Goal: Find contact information: Find contact information

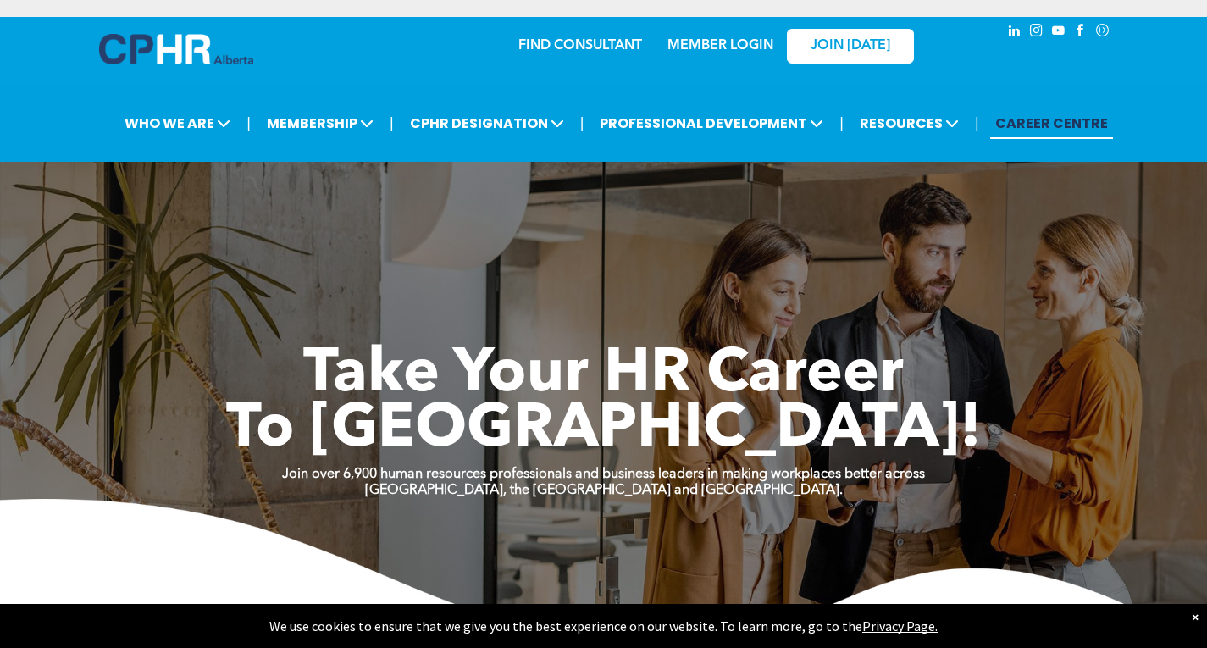
click at [570, 49] on link "FIND CONSULTANT" at bounding box center [580, 46] width 124 height 14
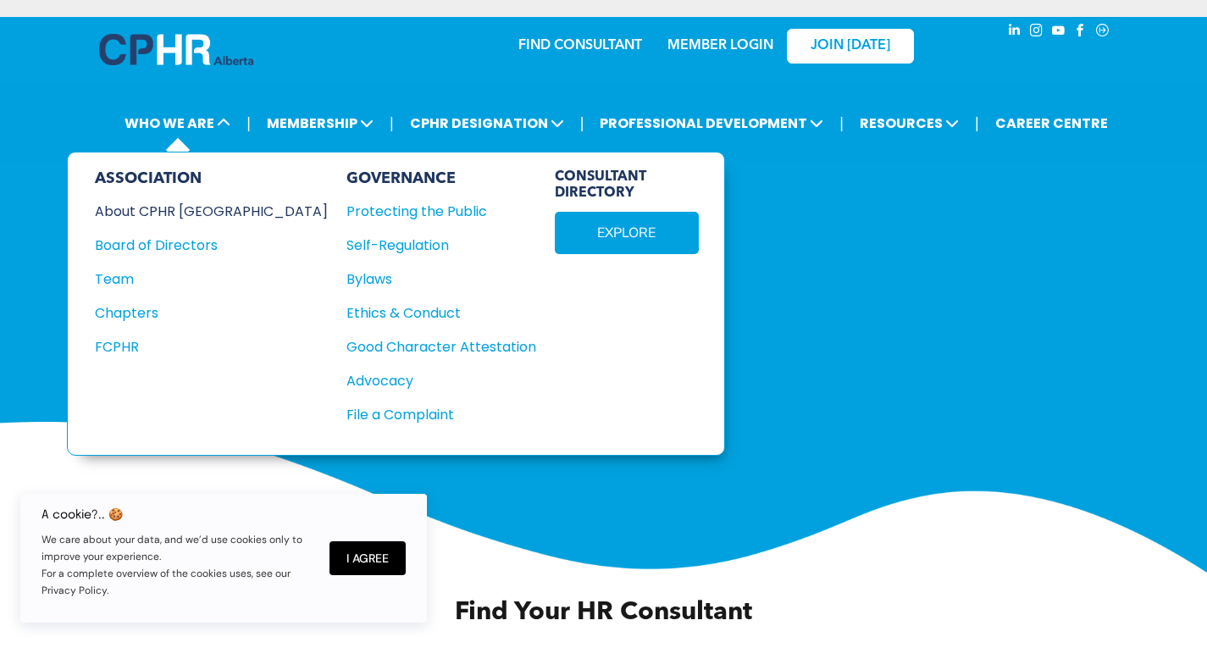
click at [174, 210] on div "About CPHR [GEOGRAPHIC_DATA]" at bounding box center [200, 211] width 210 height 21
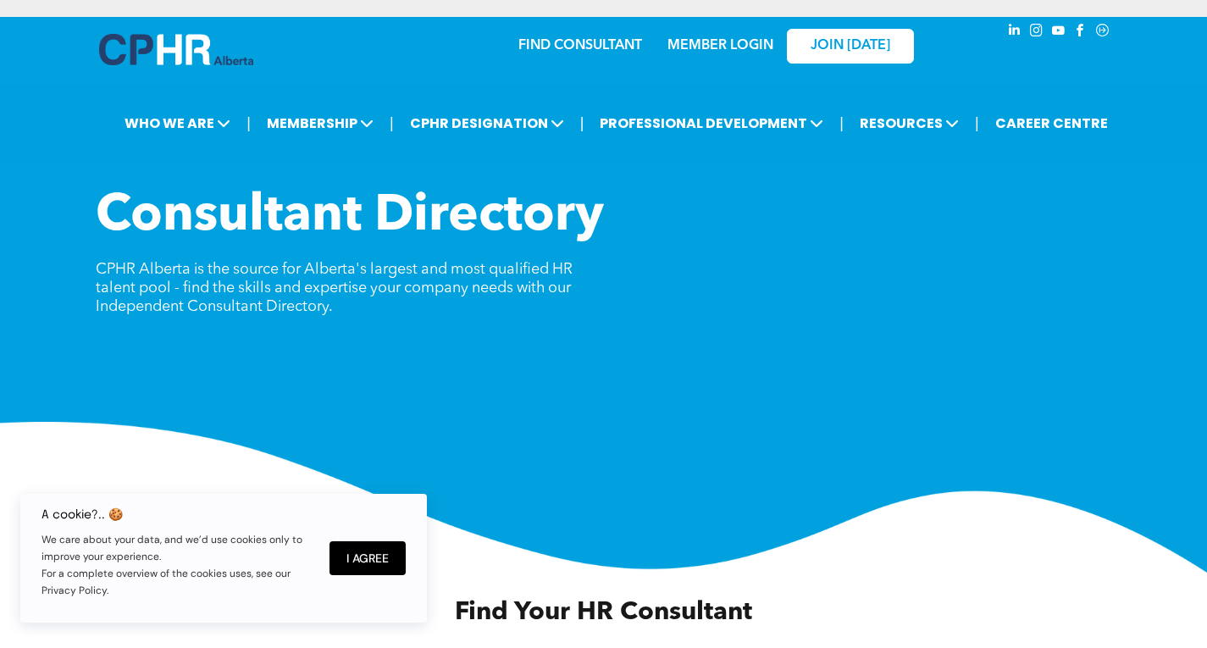
click at [562, 47] on link "FIND CONSULTANT" at bounding box center [580, 46] width 124 height 14
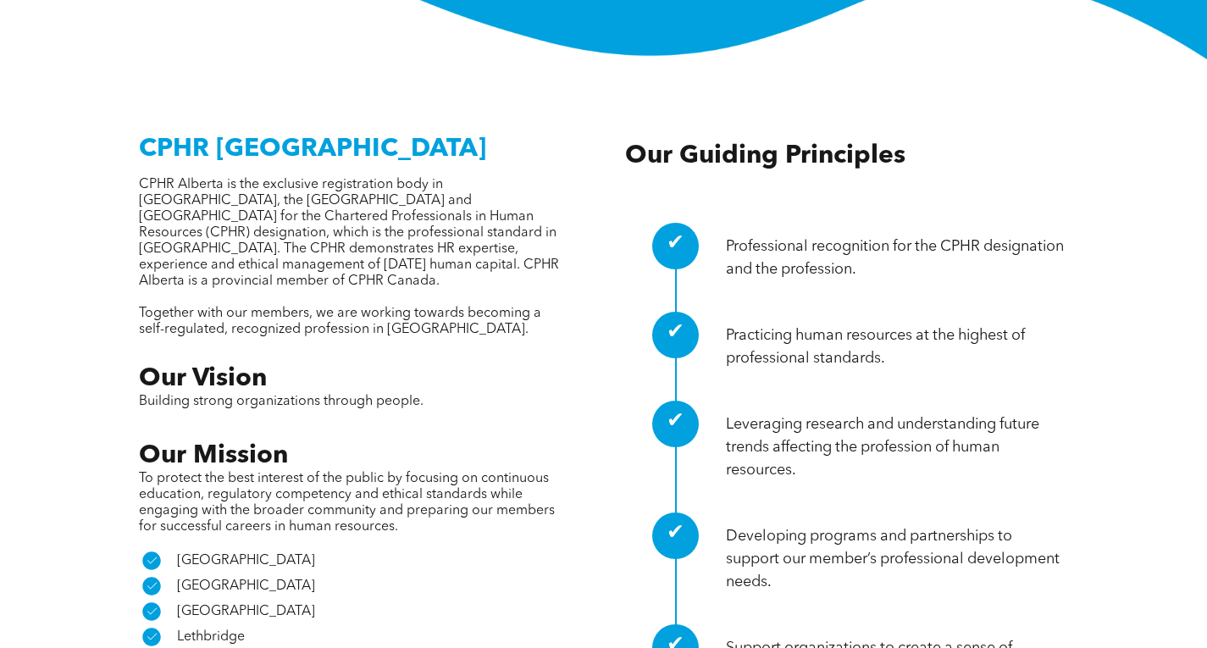
scroll to position [678, 0]
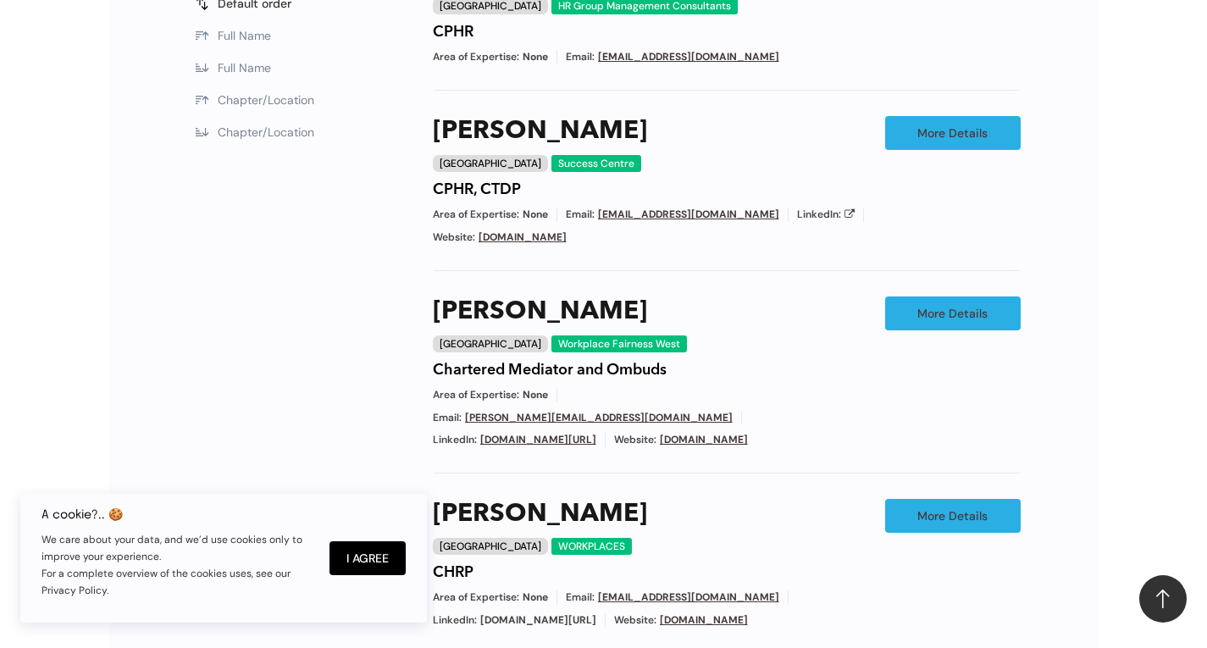
scroll to position [1355, 0]
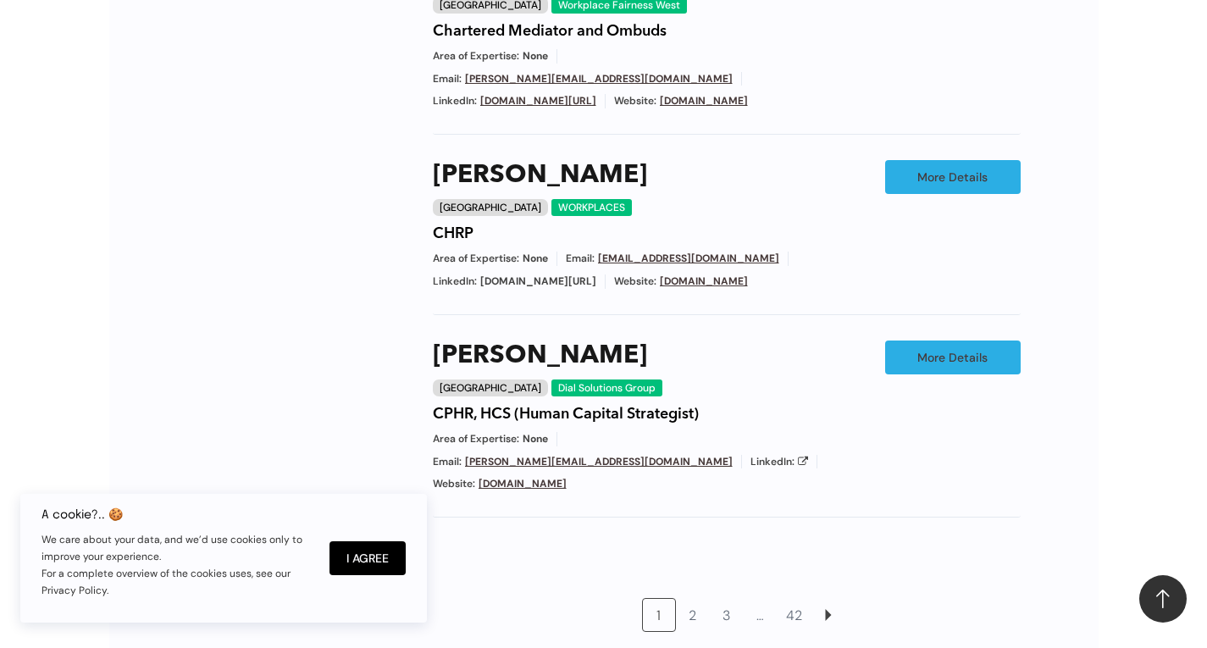
click at [510, 278] on span "[DOMAIN_NAME][URL]" at bounding box center [538, 281] width 116 height 14
copy span "[DOMAIN_NAME][URL]"
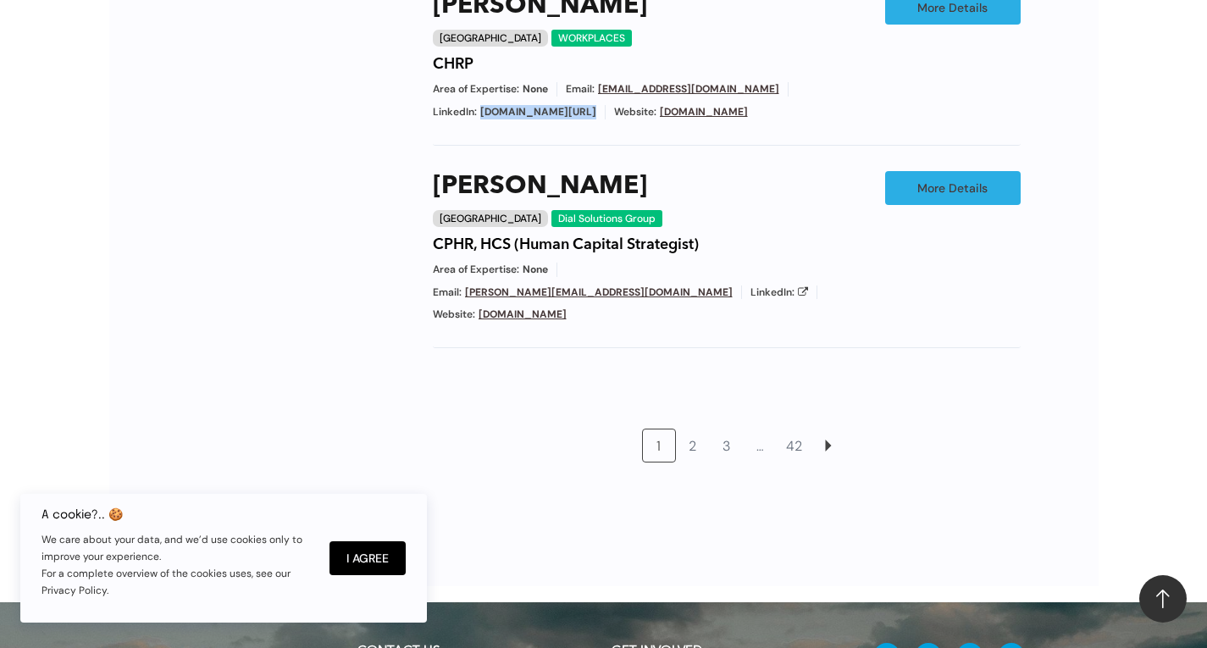
scroll to position [1609, 0]
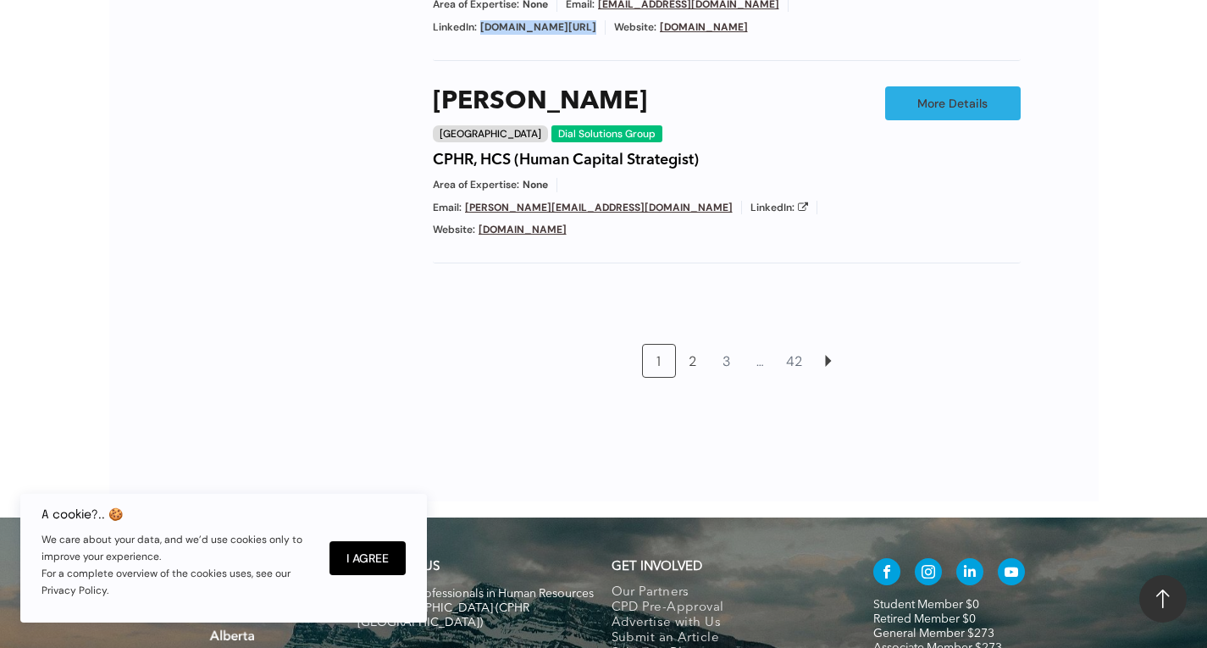
click at [697, 345] on link "2" at bounding box center [693, 361] width 32 height 32
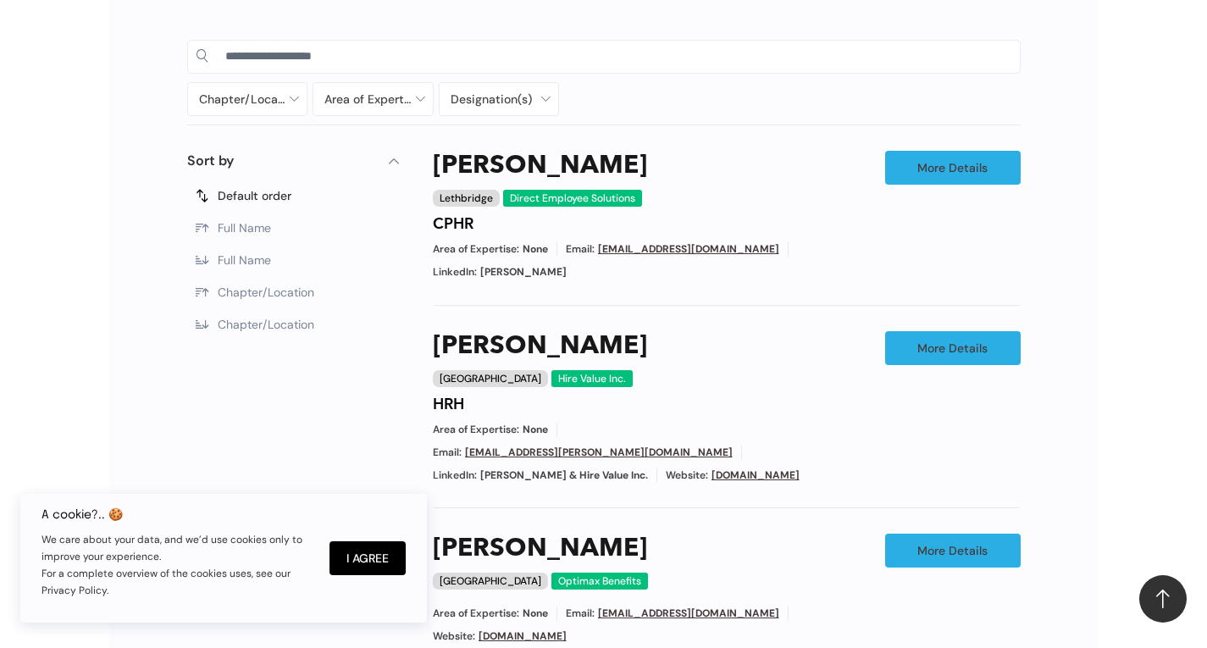
scroll to position [820, 0]
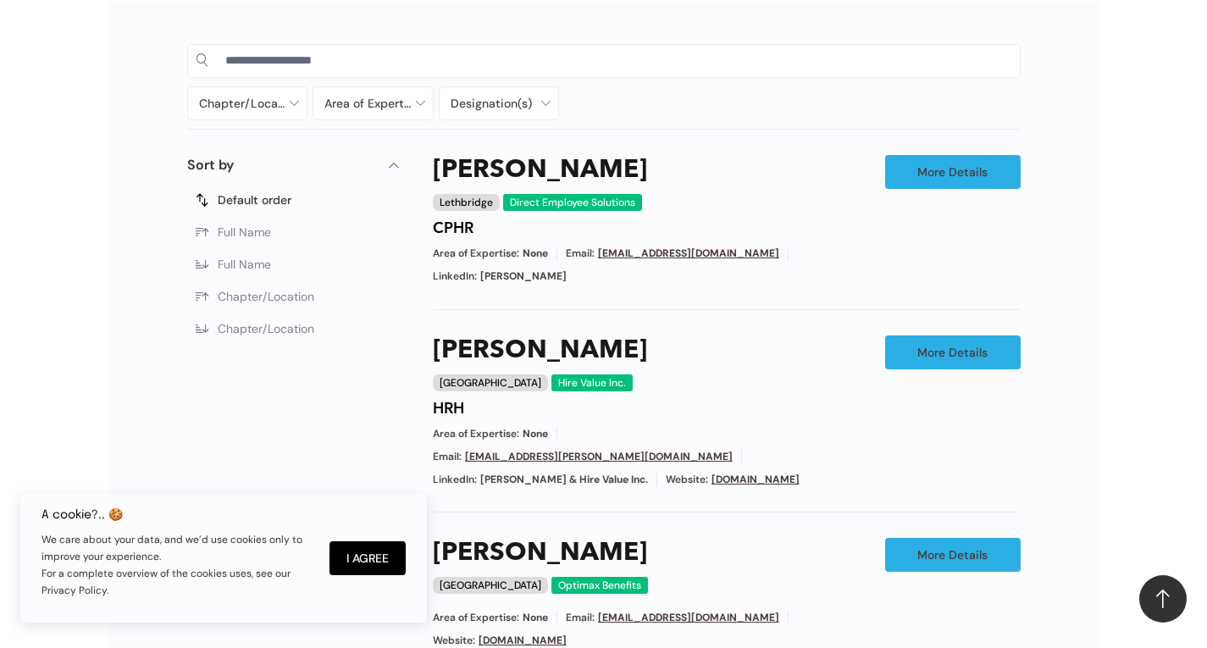
drag, startPoint x: 761, startPoint y: 250, endPoint x: 838, endPoint y: 241, distance: 77.5
click at [838, 241] on div "Annamarie Harper Lethbridge Direct Employee Solutions CPHR Area of Expertise: N…" at bounding box center [650, 219] width 435 height 129
drag, startPoint x: 814, startPoint y: 255, endPoint x: 768, endPoint y: 247, distance: 46.4
click at [567, 269] on span "Annamarie Harper" at bounding box center [523, 276] width 86 height 14
drag, startPoint x: 760, startPoint y: 252, endPoint x: 854, endPoint y: 258, distance: 94.2
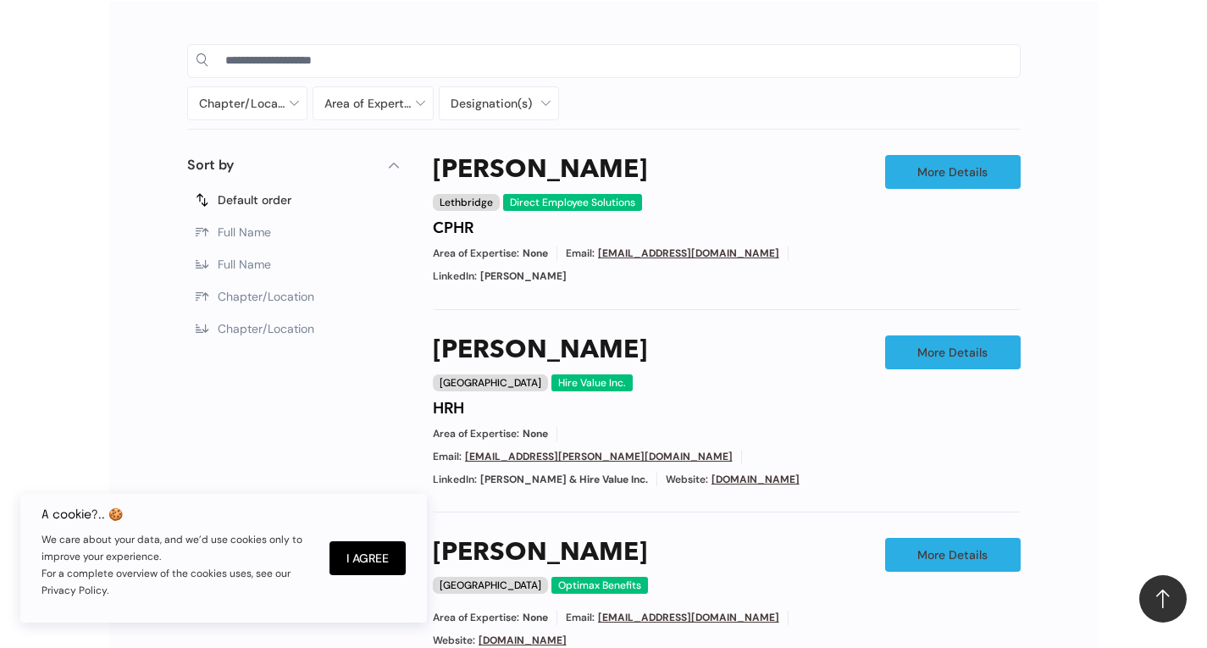
click at [854, 258] on div "Area of Expertise: None Email: directes@telus.net LinkedIn: Annamarie Harper" at bounding box center [650, 264] width 435 height 37
copy span "Annamarie Harper"
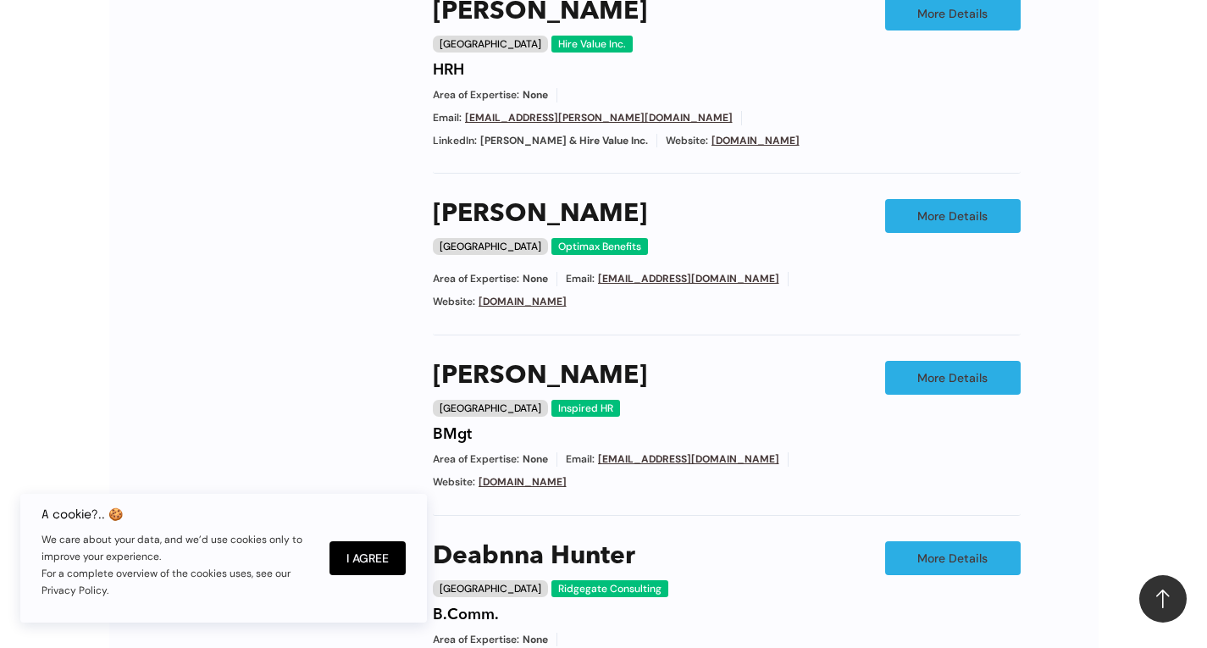
scroll to position [1328, 0]
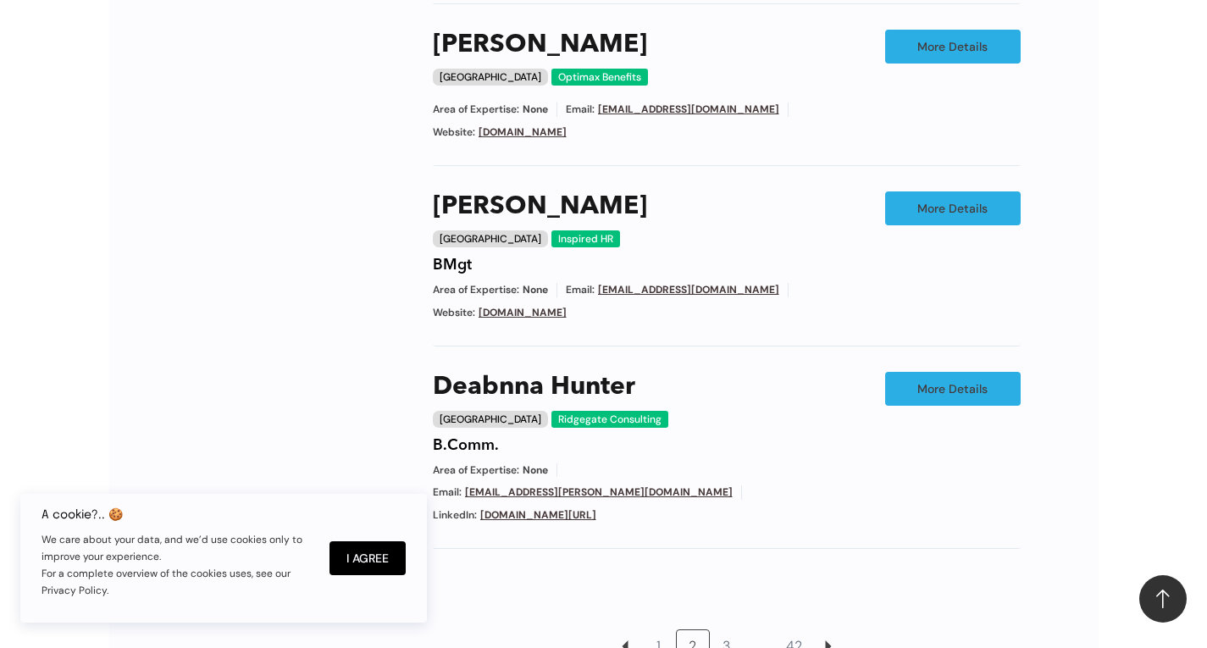
click at [521, 306] on link "www.inspiredhr.ca" at bounding box center [523, 313] width 88 height 14
